Goal: Task Accomplishment & Management: Manage account settings

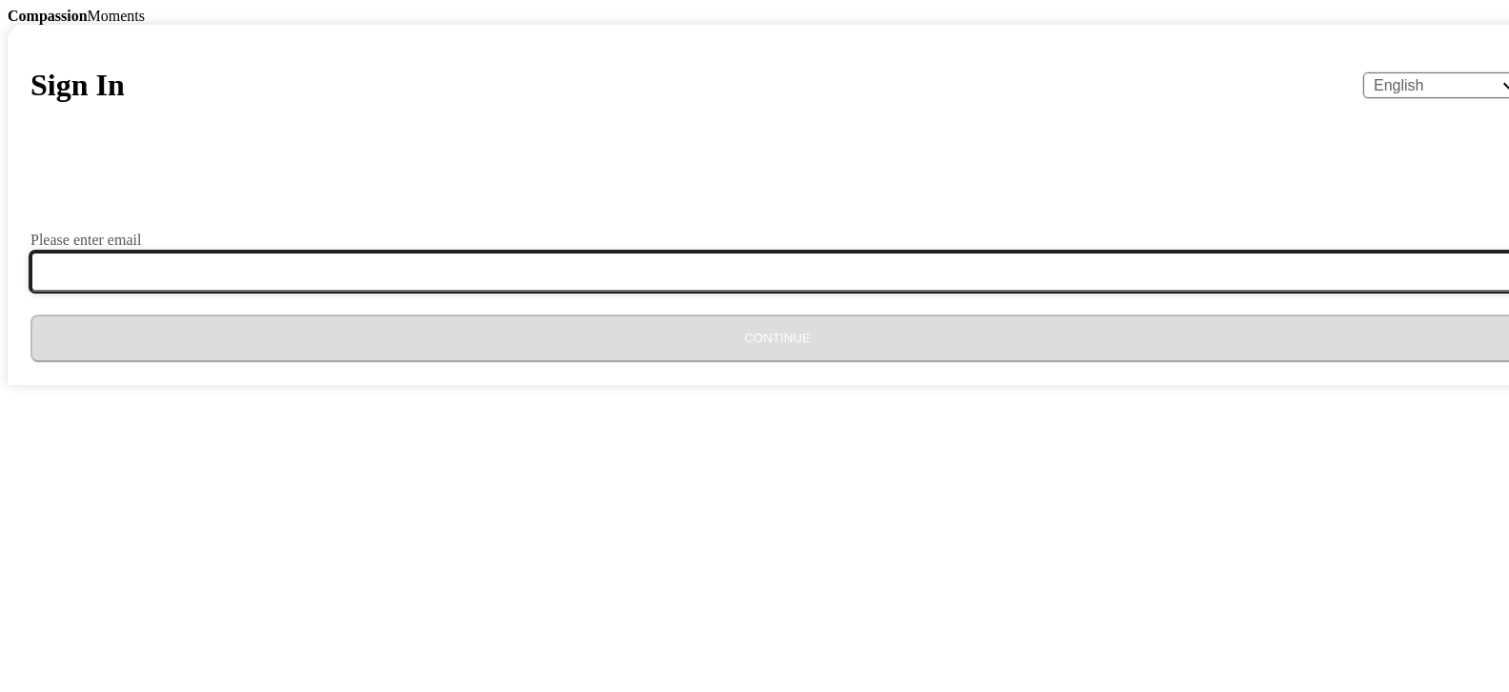
click at [657, 292] on input "Please enter email" at bounding box center [788, 272] width 1517 height 40
type input "[EMAIL_ADDRESS][DOMAIN_NAME]"
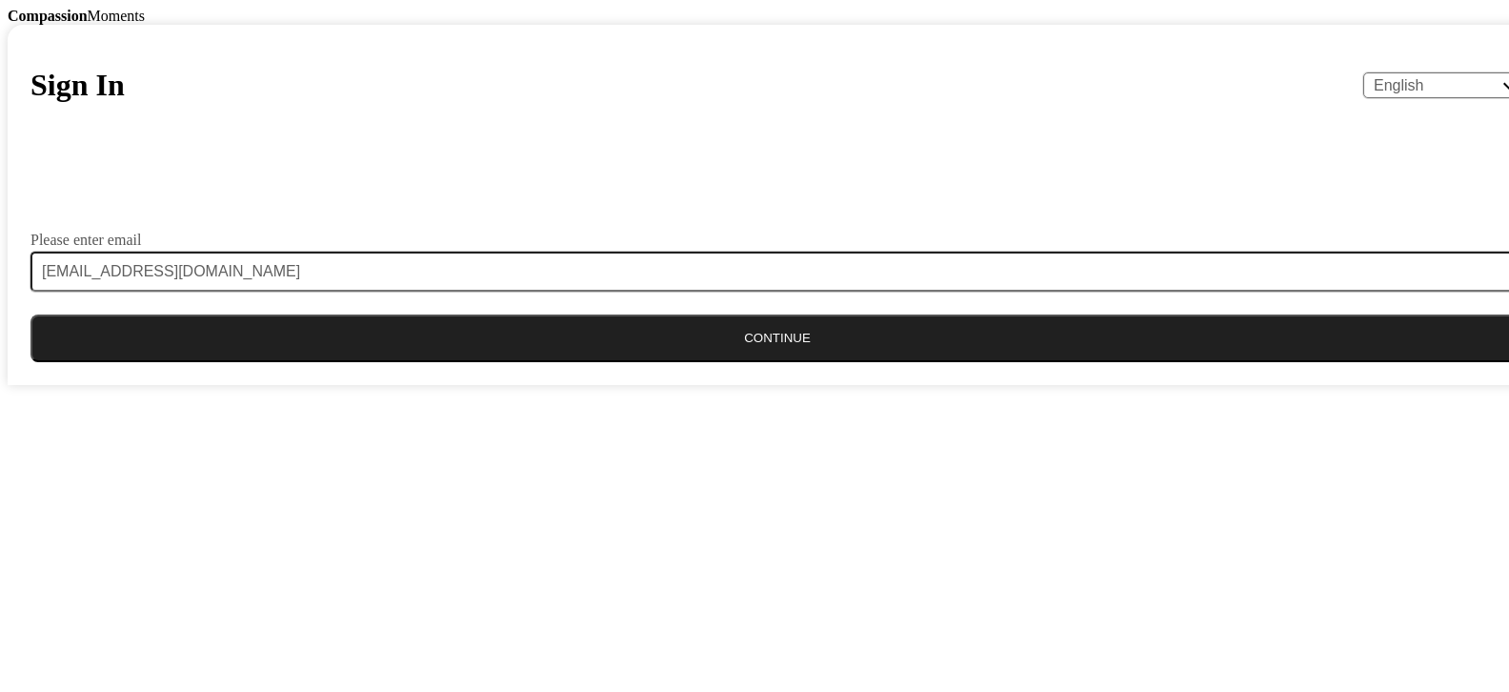
click at [793, 362] on button "Continue" at bounding box center [777, 338] width 1494 height 48
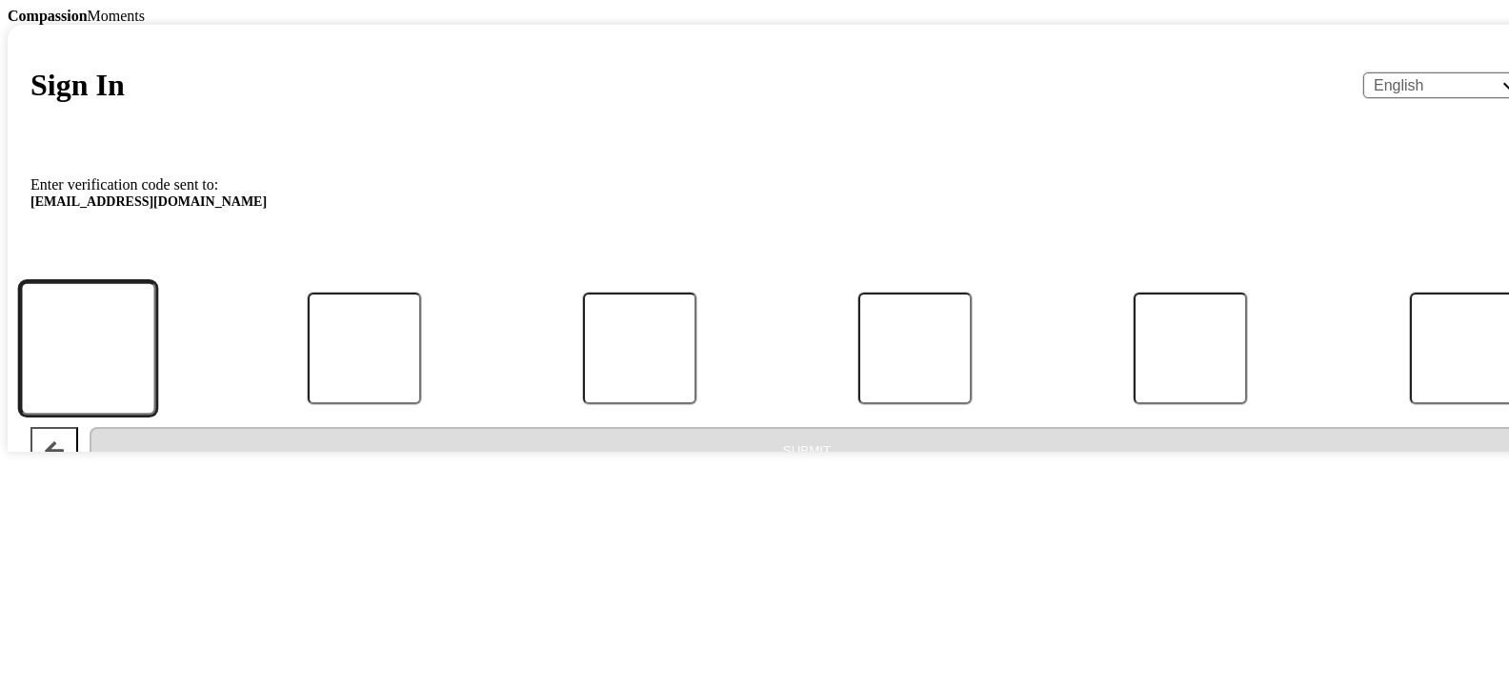
click at [156, 414] on input "Code" at bounding box center [88, 347] width 136 height 133
type input "1"
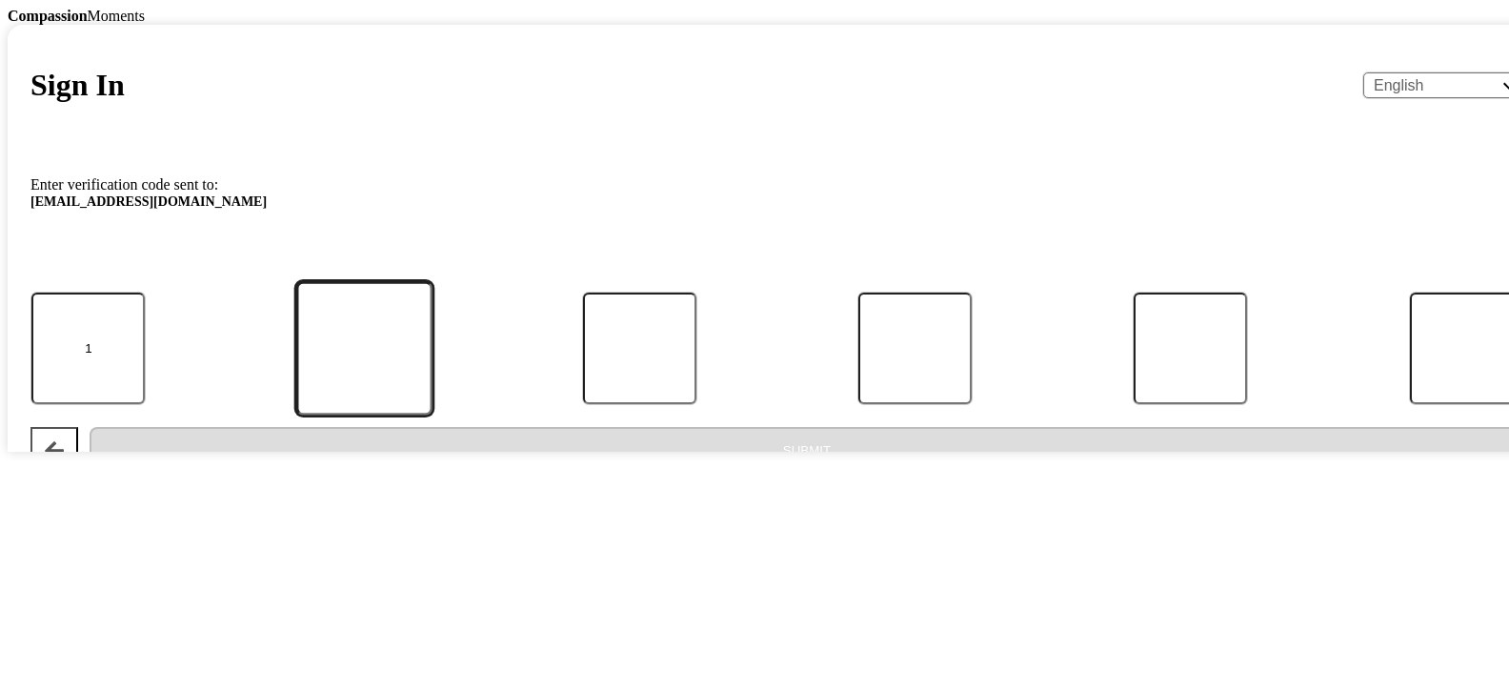
type input "3"
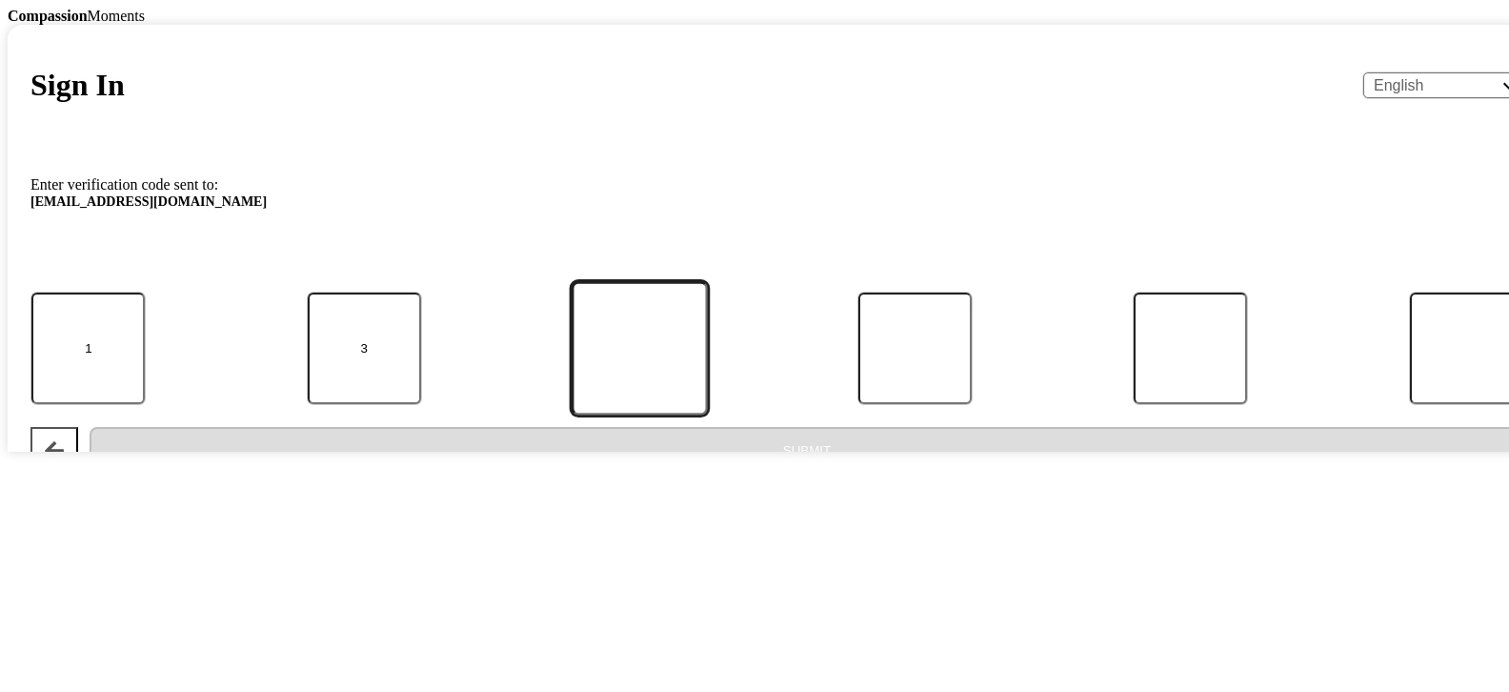
type input "9"
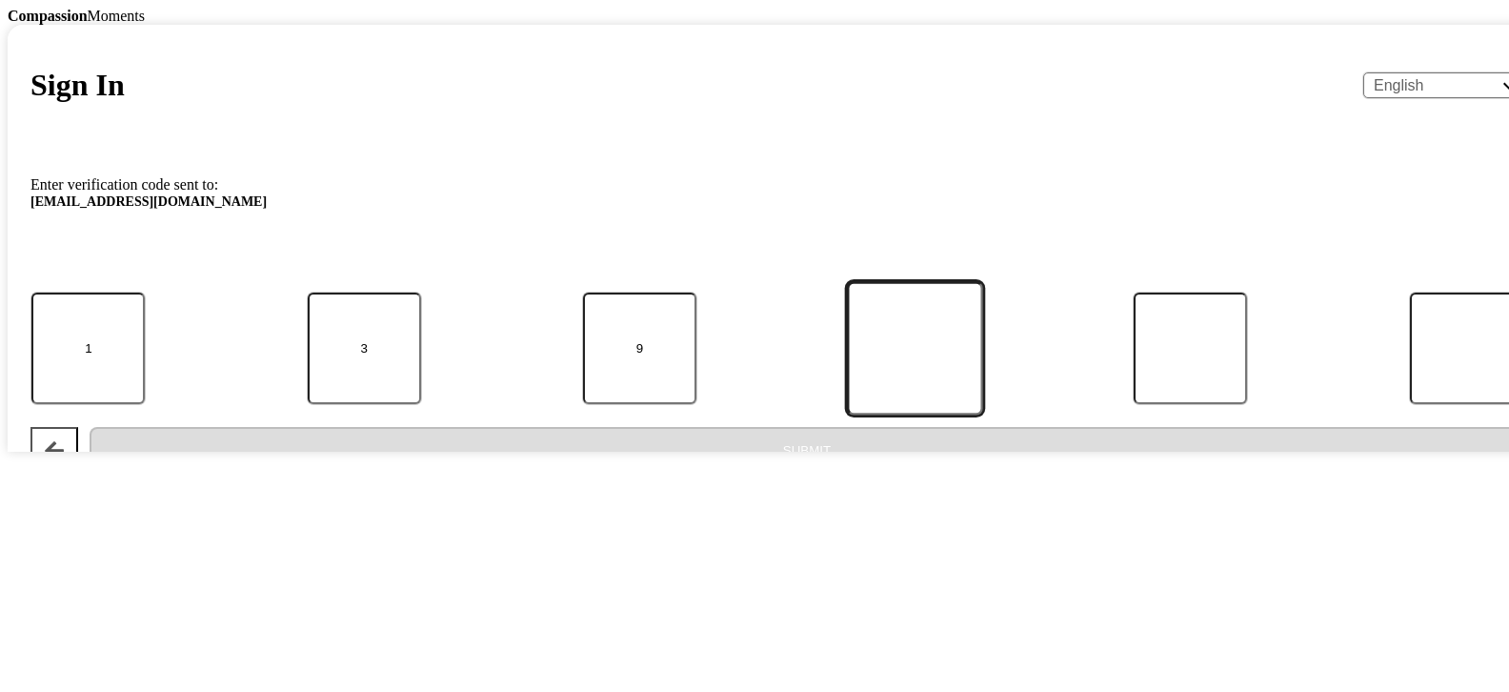
type input "3"
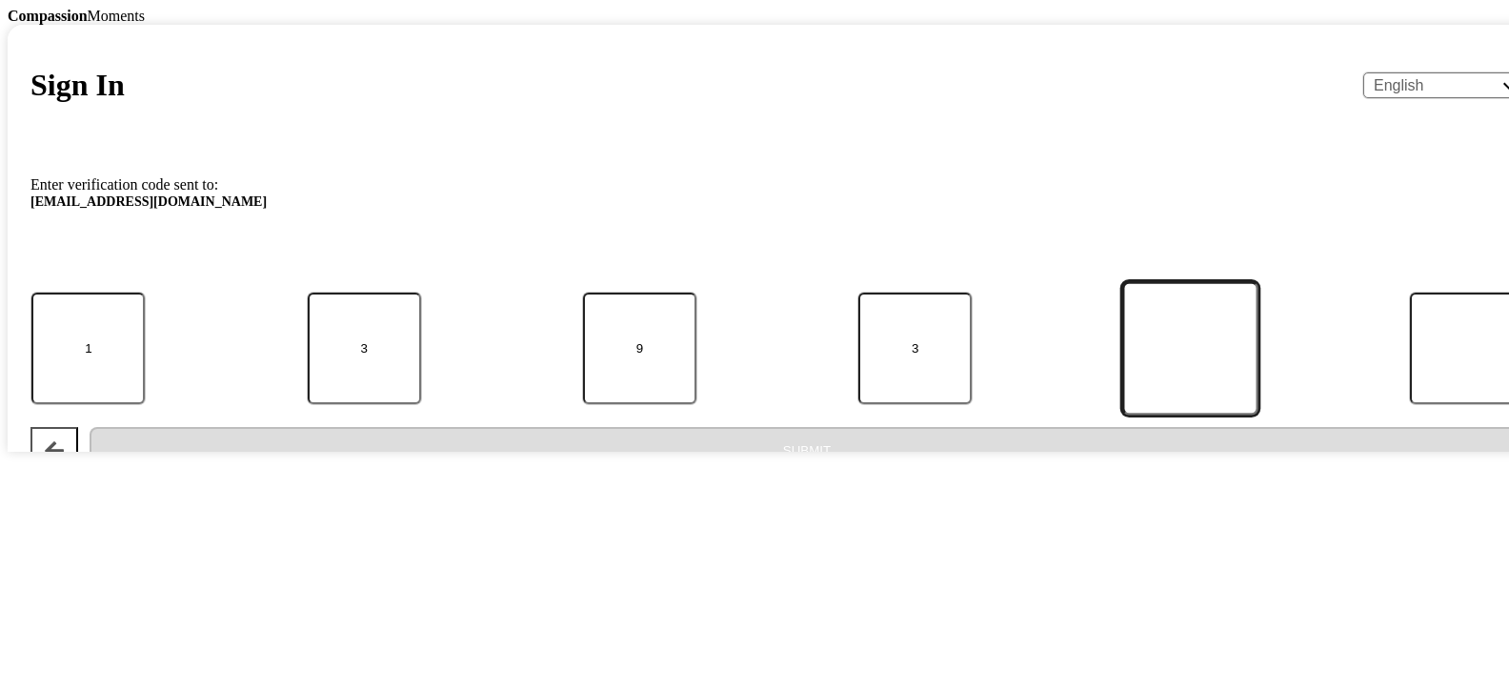
type input "0"
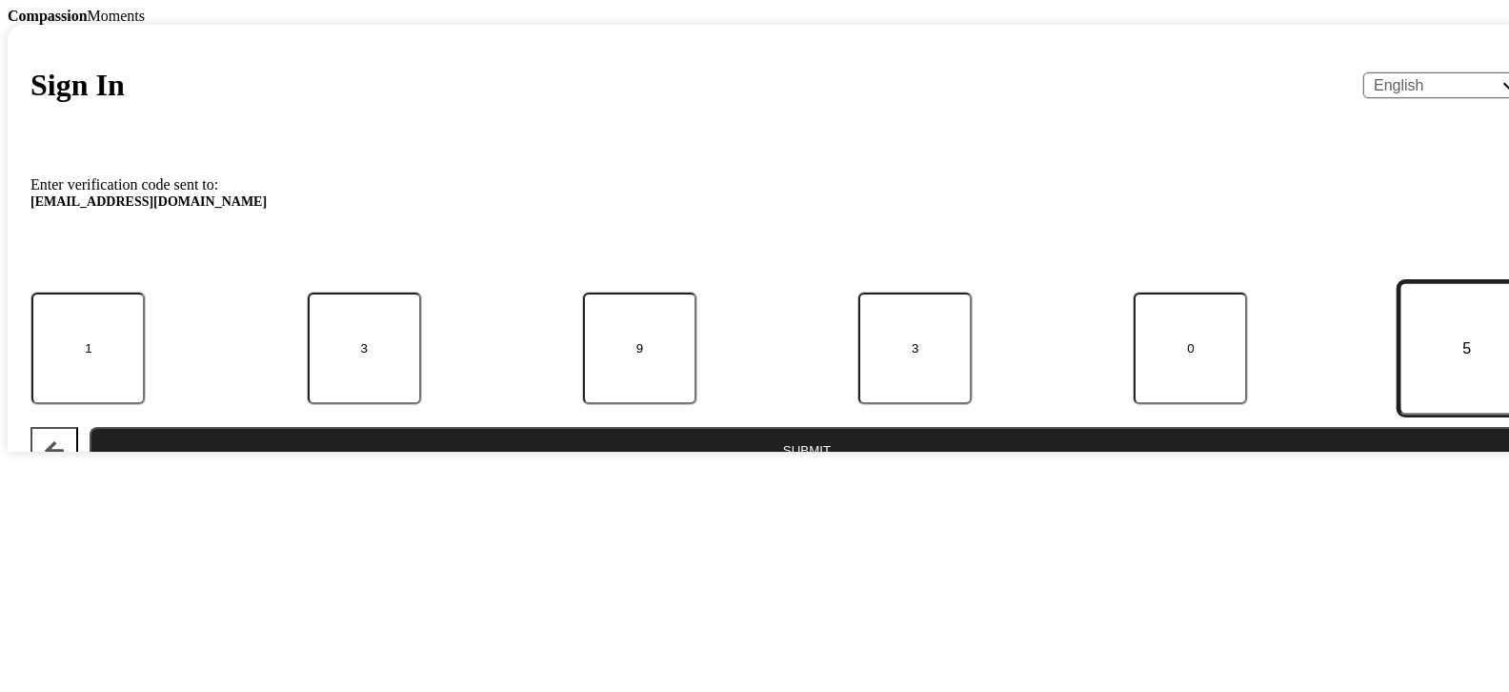
type input "5"
click at [815, 475] on button "Submit" at bounding box center [807, 451] width 1435 height 48
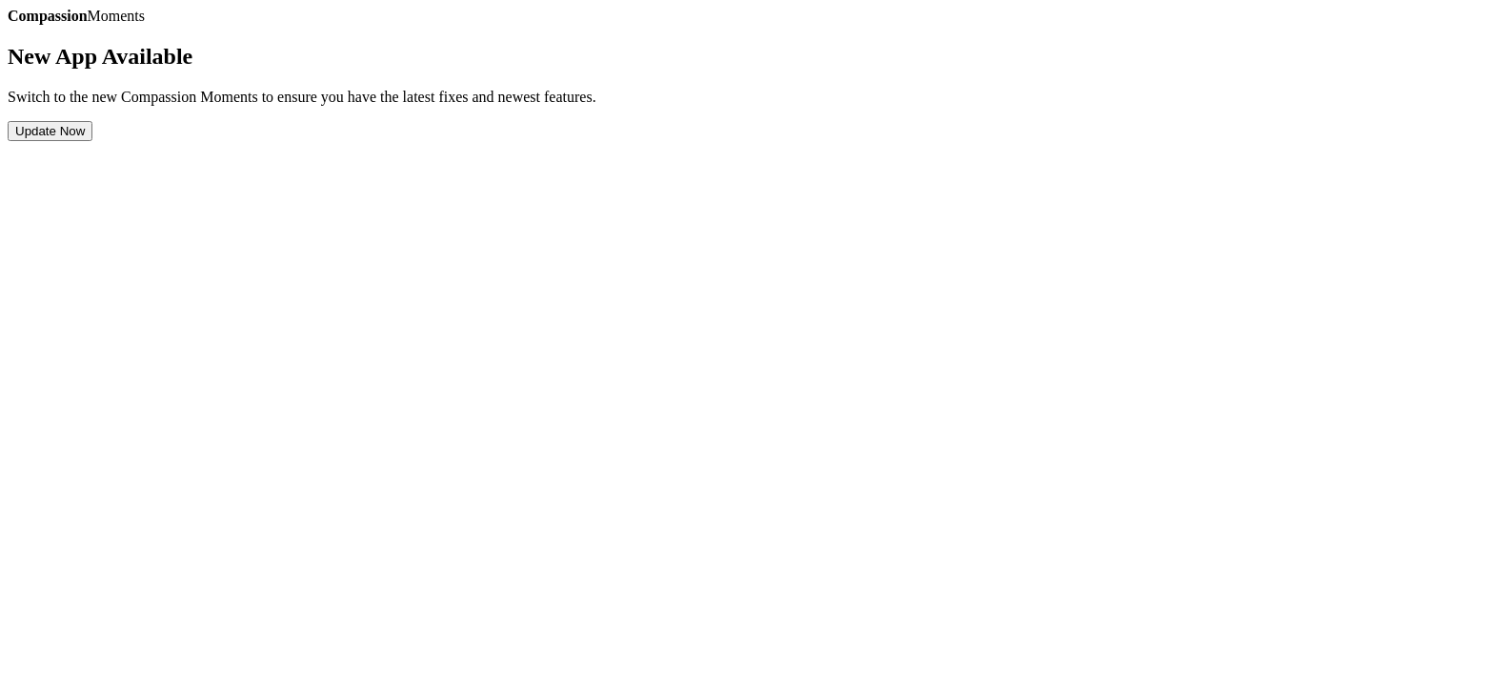
click at [92, 141] on button "Update Now" at bounding box center [50, 131] width 85 height 20
